Goal: Transaction & Acquisition: Subscribe to service/newsletter

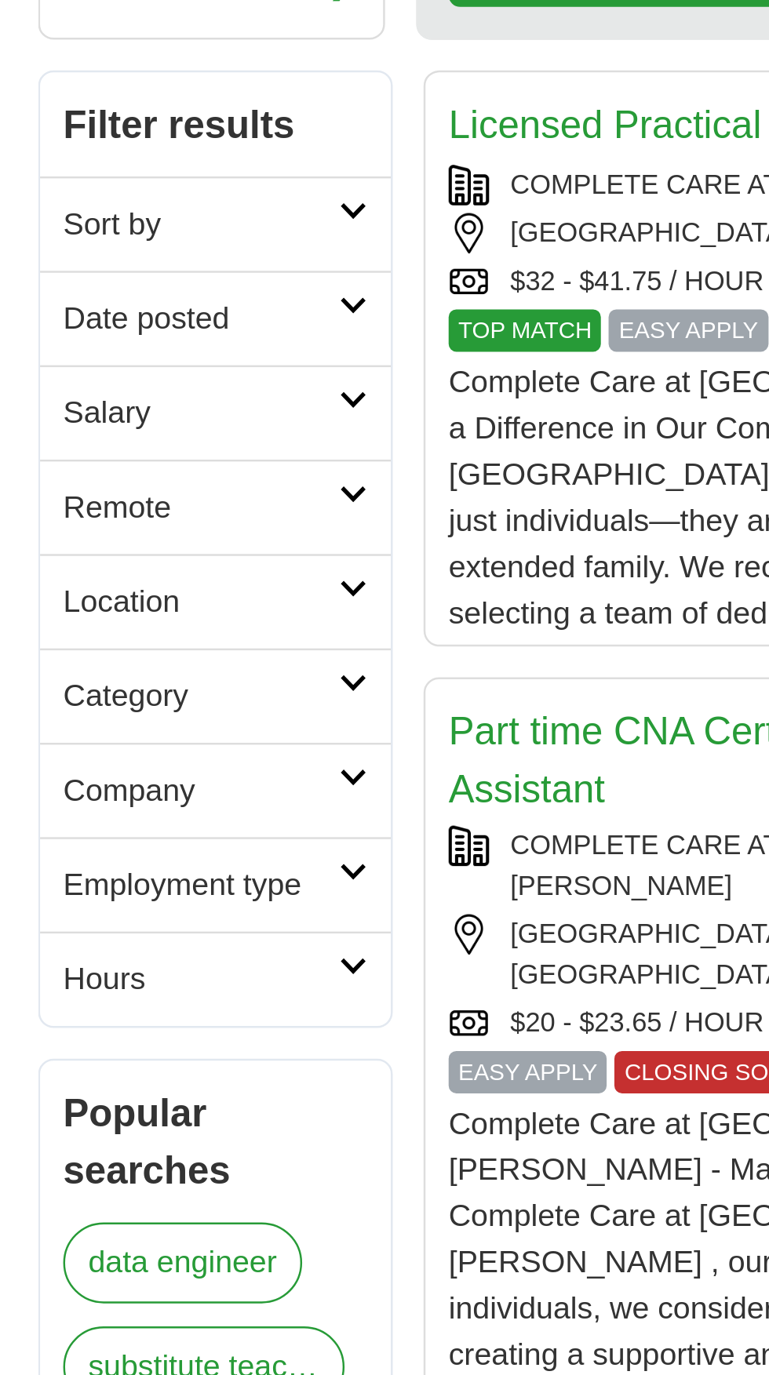
click at [220, 472] on link "Remote" at bounding box center [167, 473] width 143 height 38
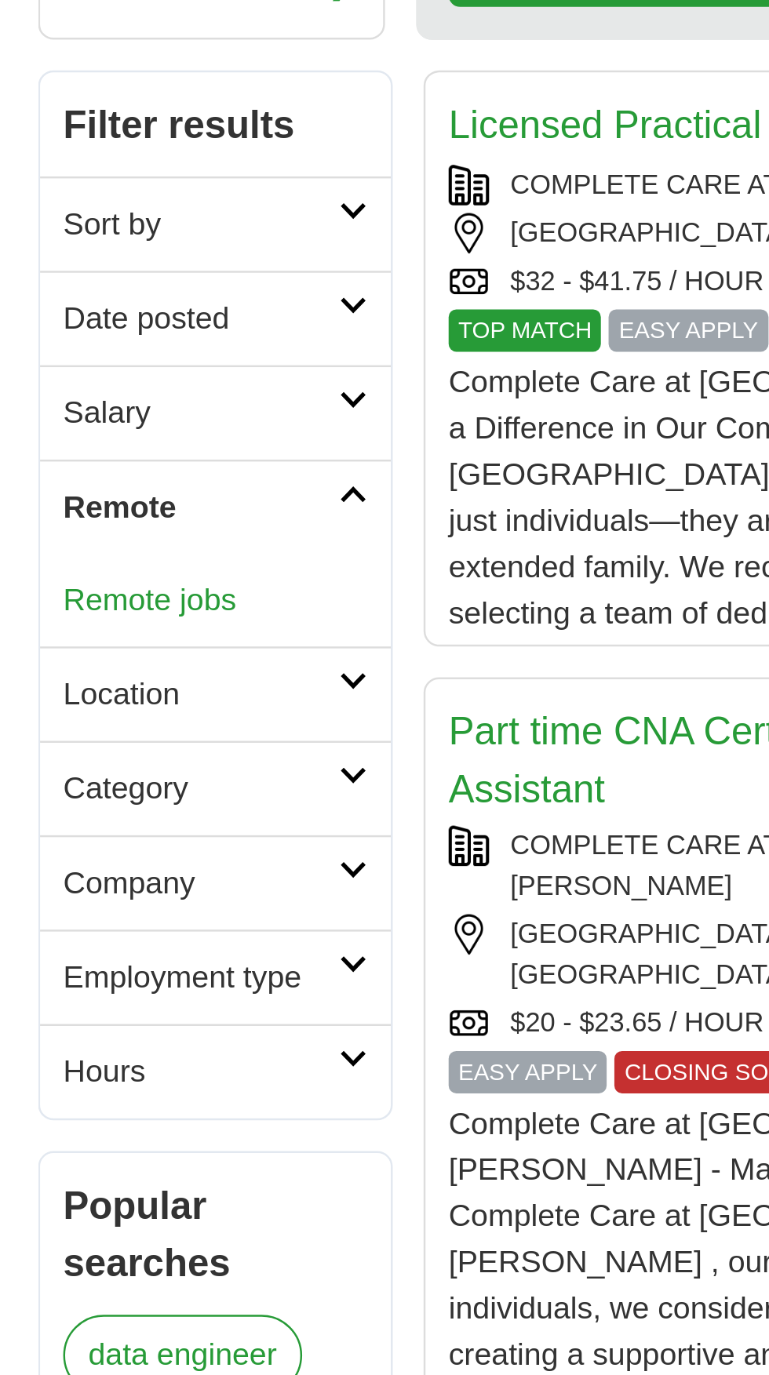
click at [154, 514] on link "Remote jobs" at bounding box center [141, 510] width 71 height 13
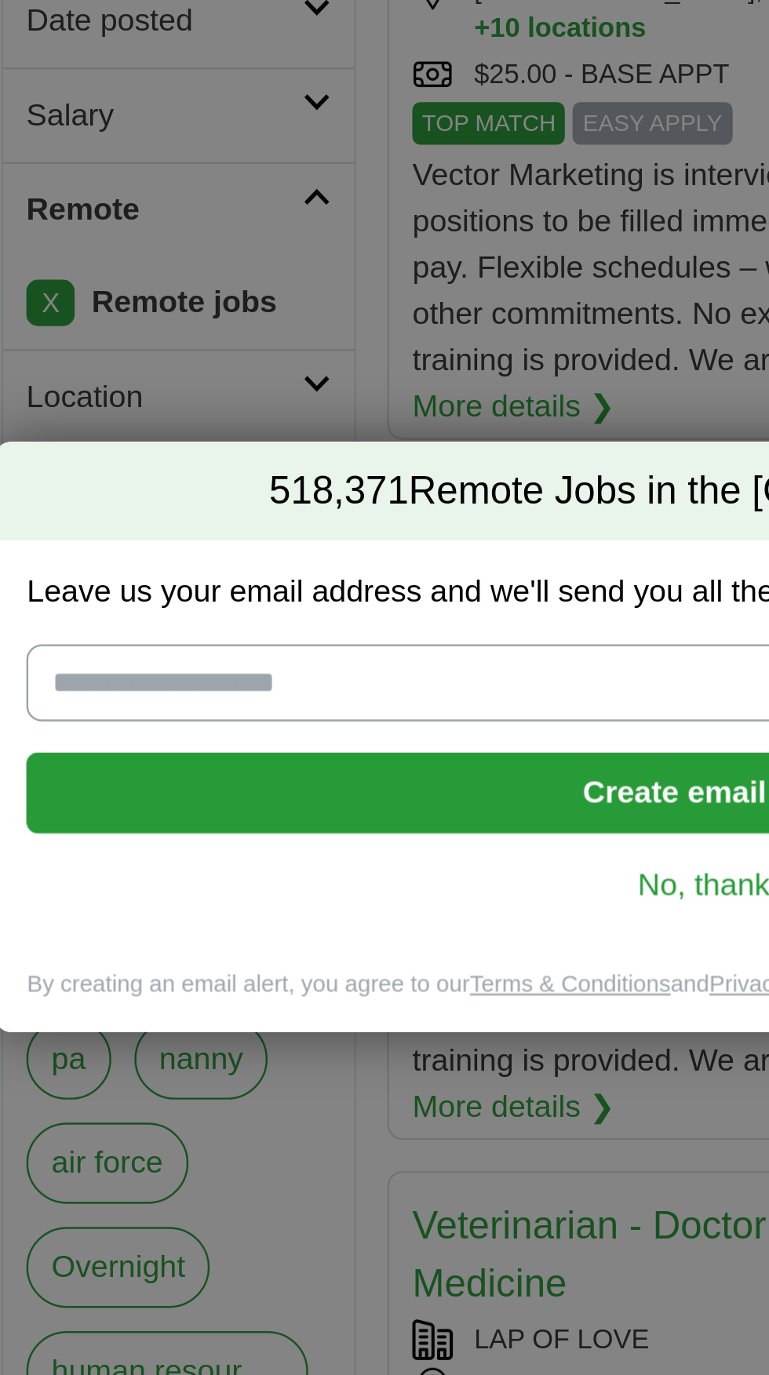
click at [198, 682] on input "Leave us your email address and we'll send you all the new jobs for Jobs in US" at bounding box center [384, 665] width 556 height 31
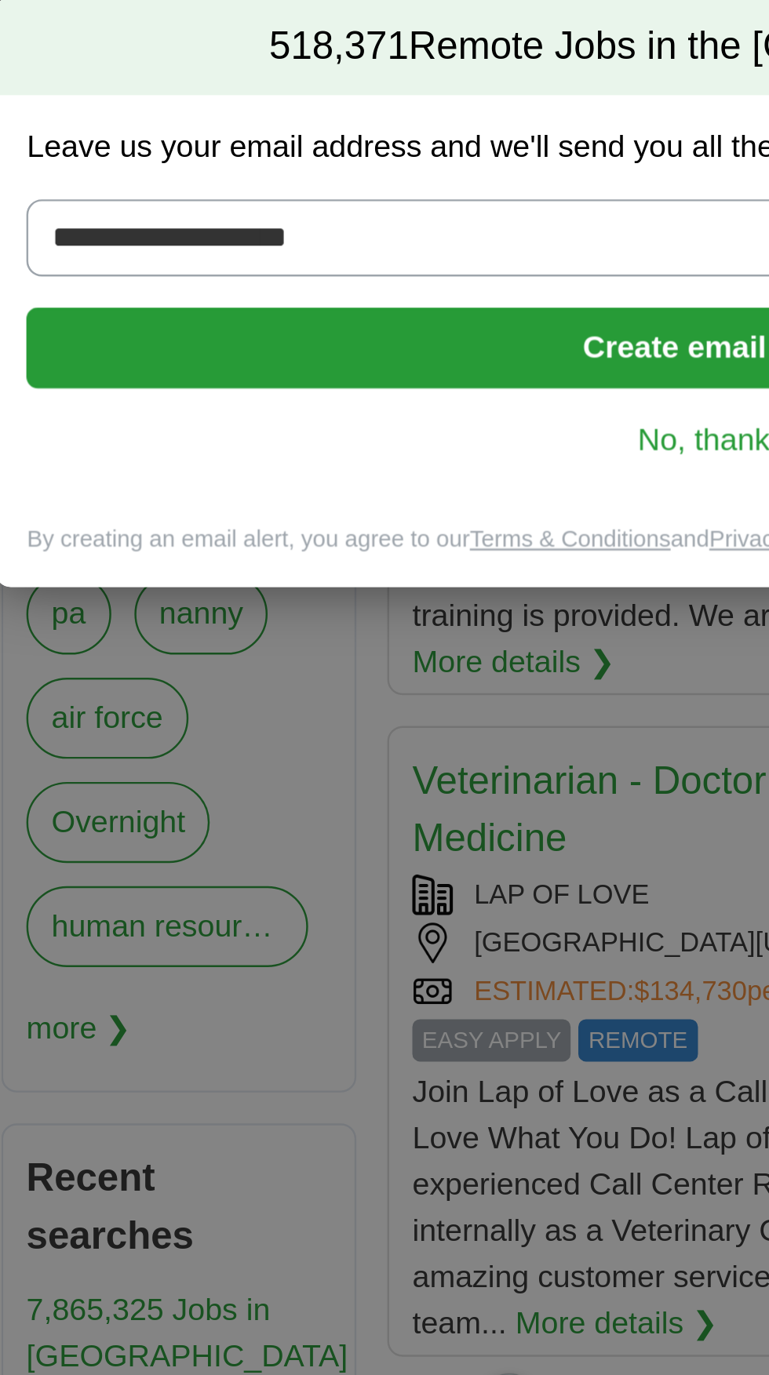
type input "**********"
click at [266, 721] on button "Create email alert" at bounding box center [384, 710] width 556 height 33
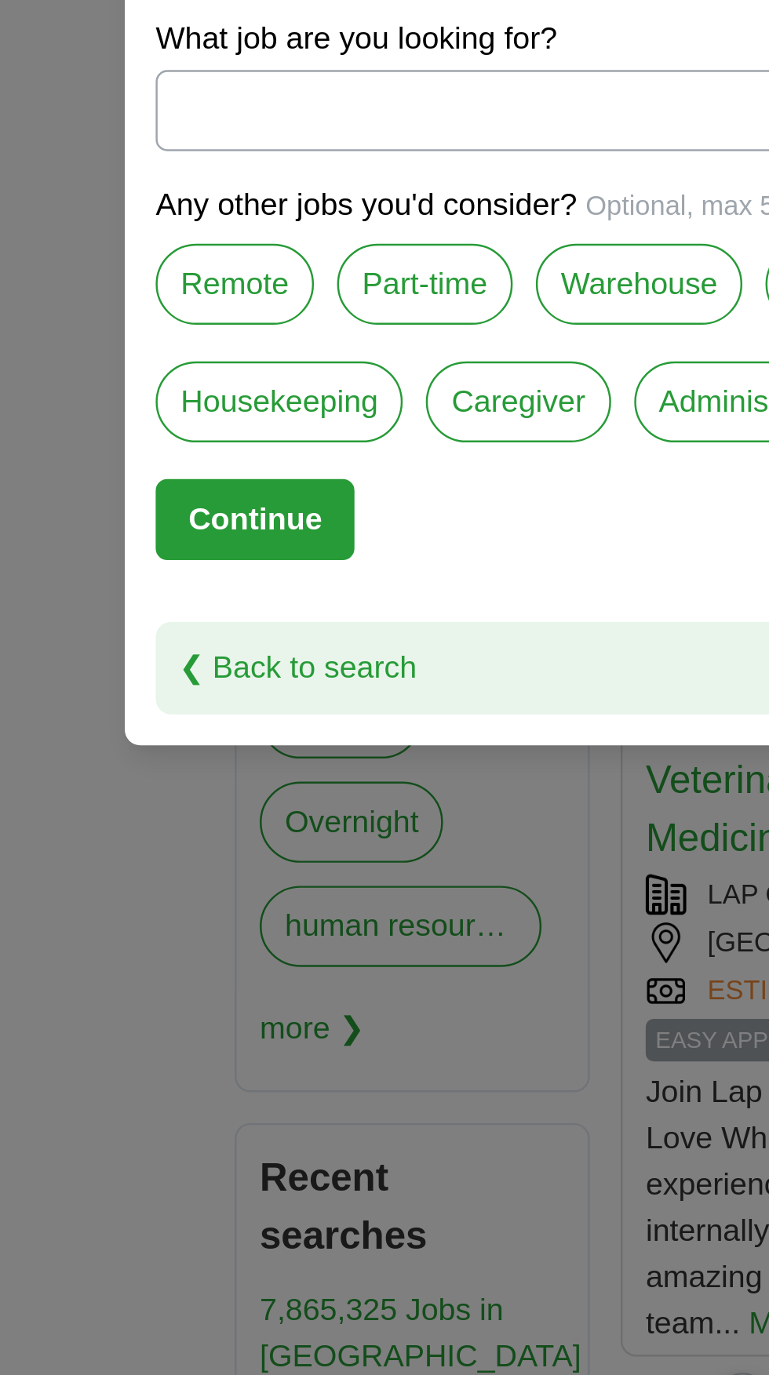
click at [91, 688] on label "Remote" at bounding box center [96, 684] width 64 height 33
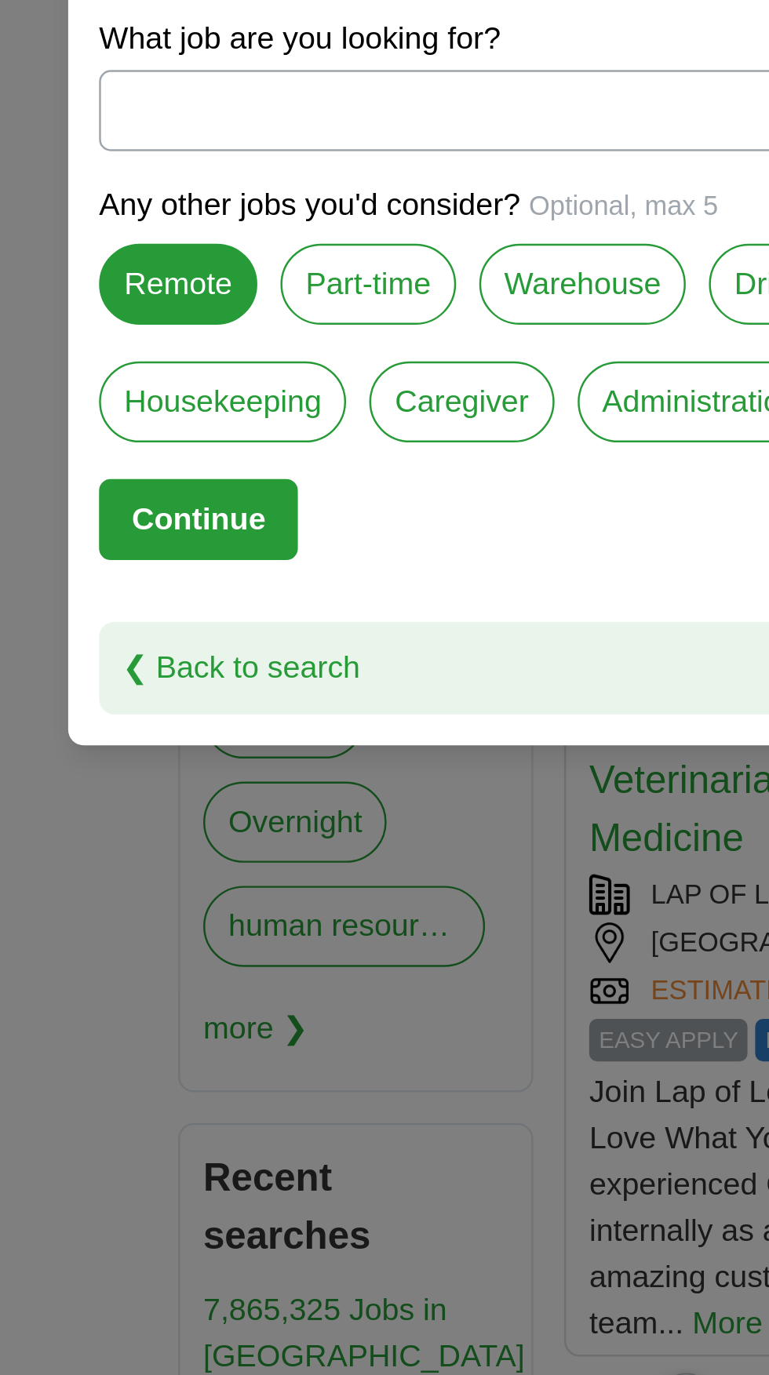
click at [104, 786] on button "Continue" at bounding box center [104, 780] width 81 height 33
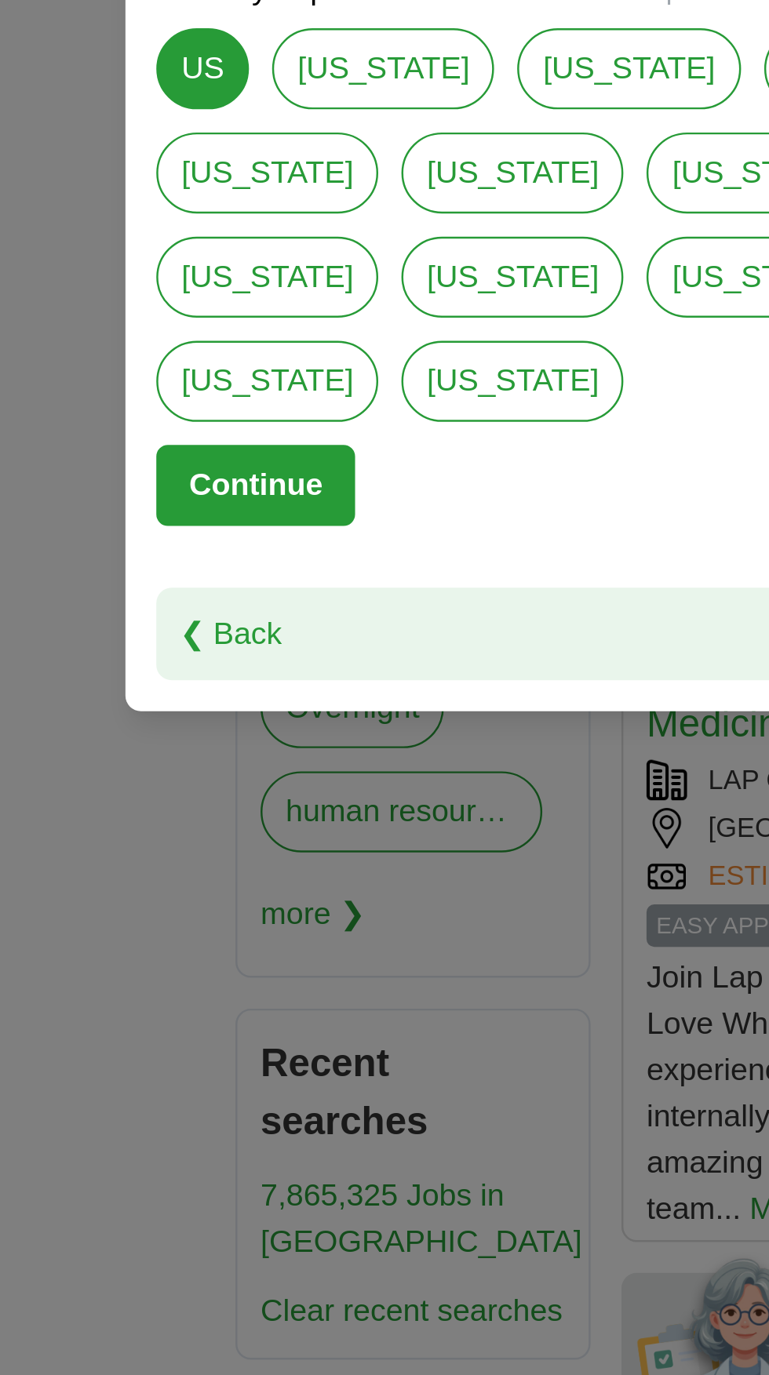
scroll to position [2, 0]
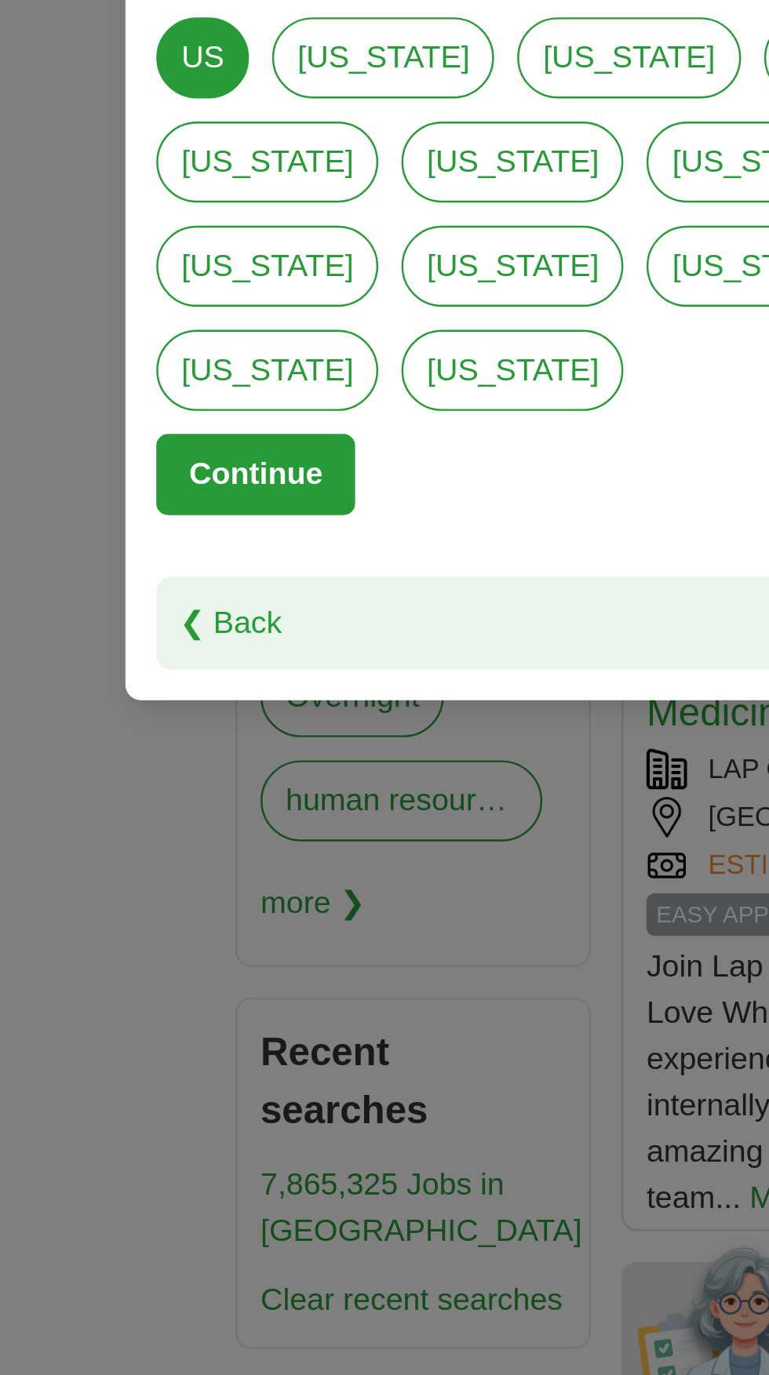
click at [115, 827] on button "Continue" at bounding box center [104, 810] width 81 height 33
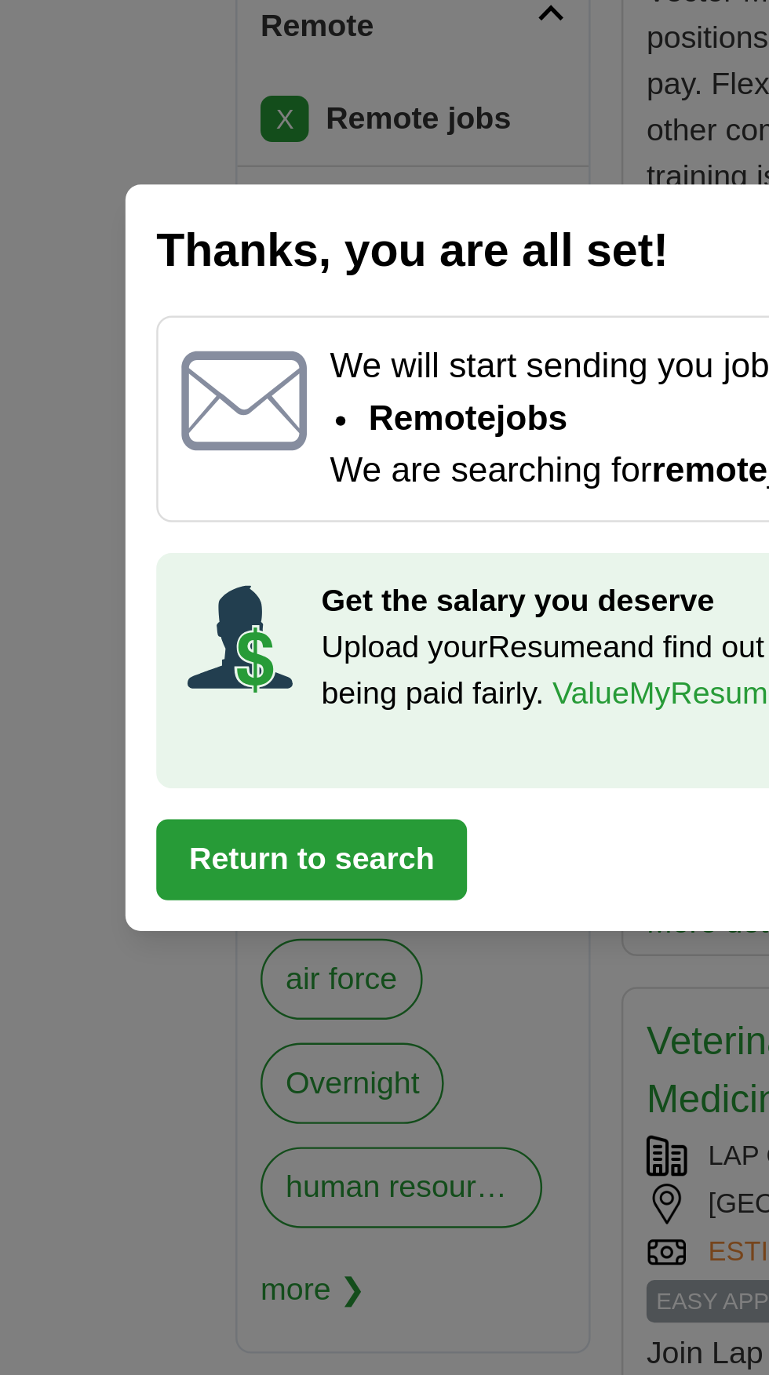
click at [116, 811] on button "Return to search" at bounding box center [127, 810] width 126 height 33
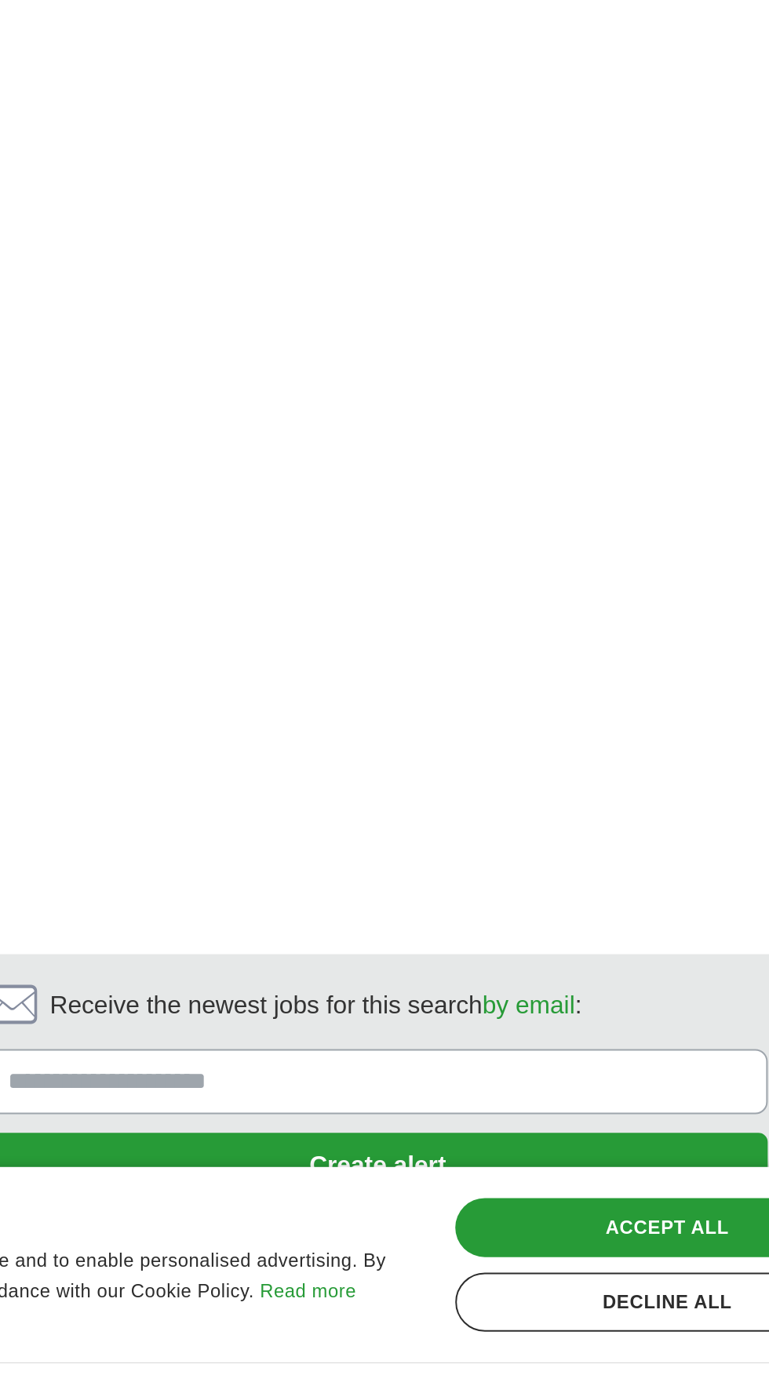
scroll to position [2987, 0]
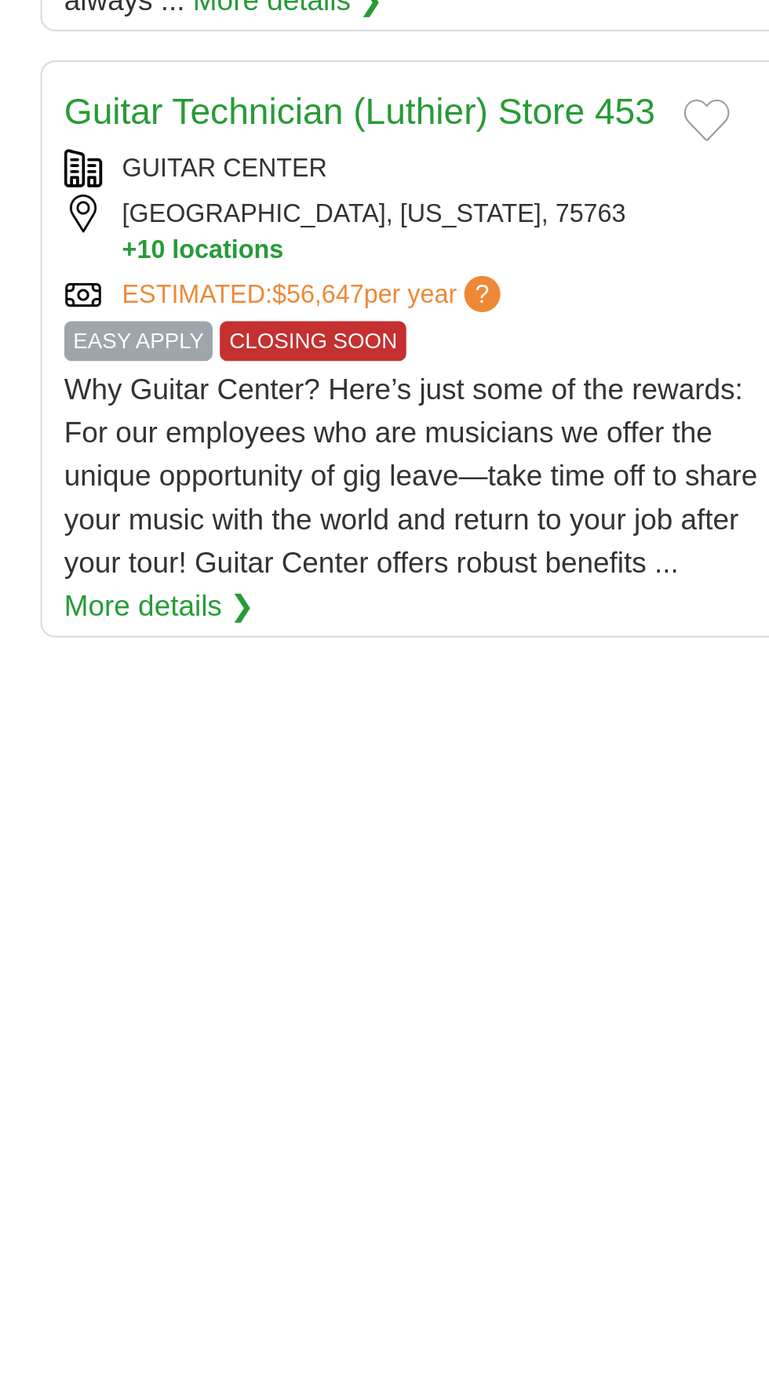
scroll to position [2743, 0]
